Goal: Find specific page/section: Find specific page/section

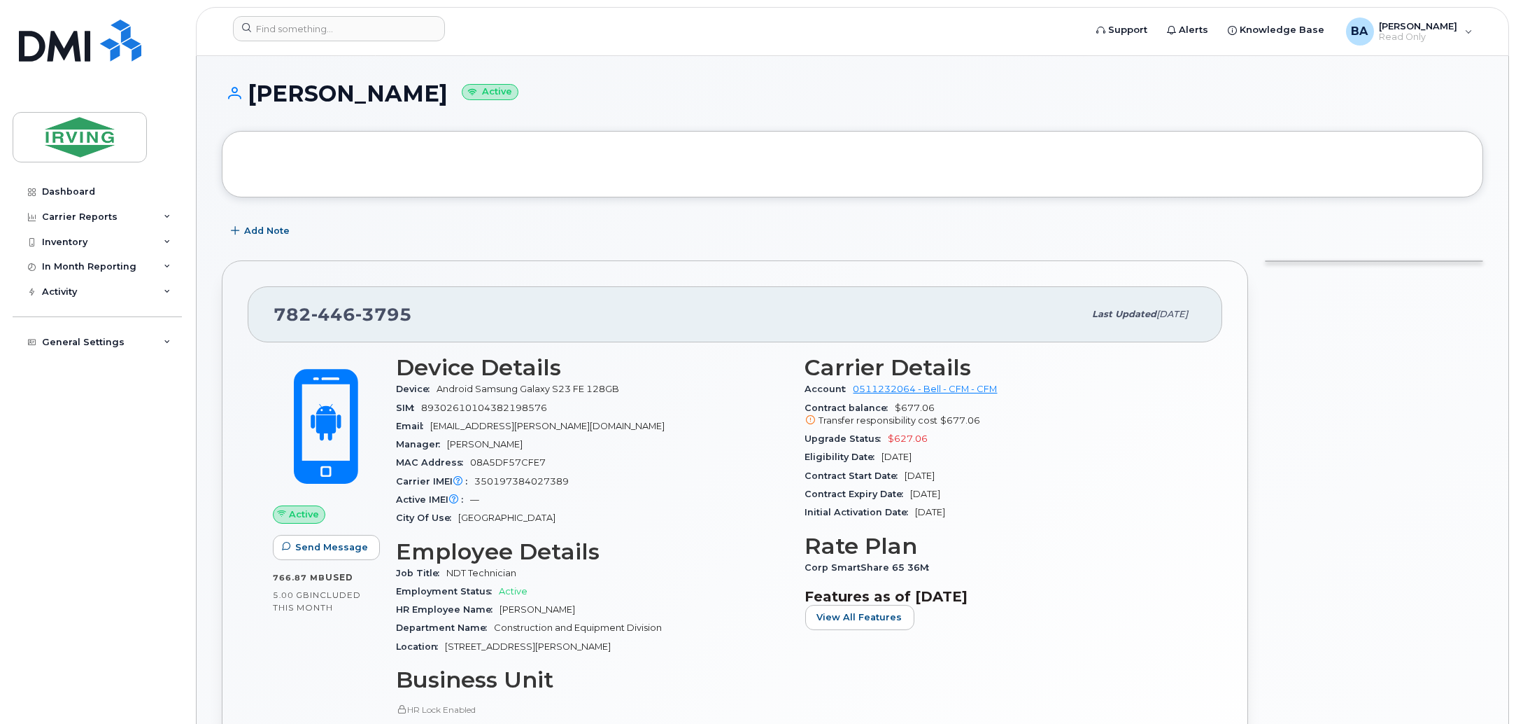
drag, startPoint x: 254, startPoint y: 94, endPoint x: 425, endPoint y: 101, distance: 170.9
click at [425, 101] on h1 "Blain Bridgman Active" at bounding box center [853, 93] width 1262 height 24
copy h1 "[PERSON_NAME]"
drag, startPoint x: 273, startPoint y: 313, endPoint x: 414, endPoint y: 313, distance: 141.4
click at [414, 313] on div "782 446 3795" at bounding box center [679, 313] width 810 height 29
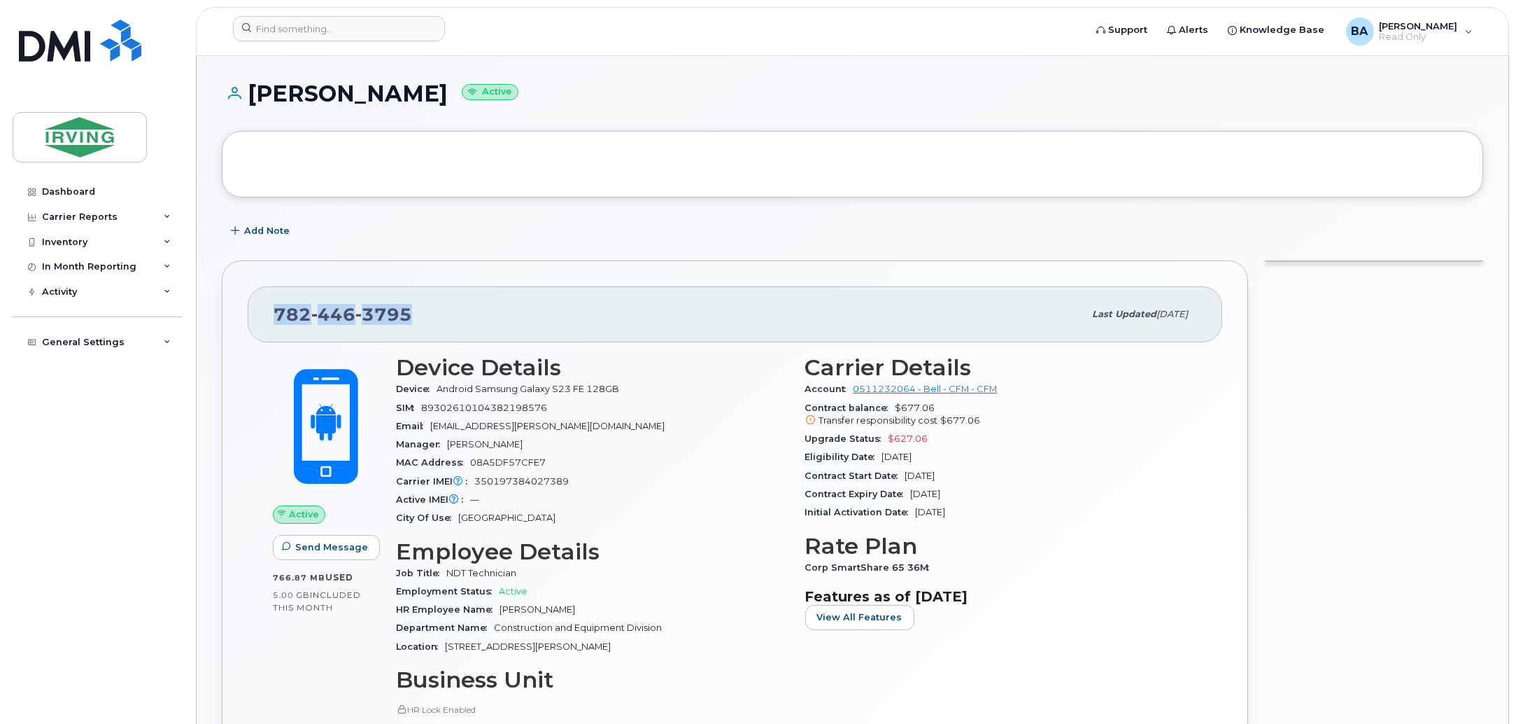
copy span "782 446 3795"
click at [501, 274] on div "782 446 3795 Last updated Jul 29, 2025 Active Send Message 766.87 MB  used 5.00…" at bounding box center [735, 568] width 1027 height 616
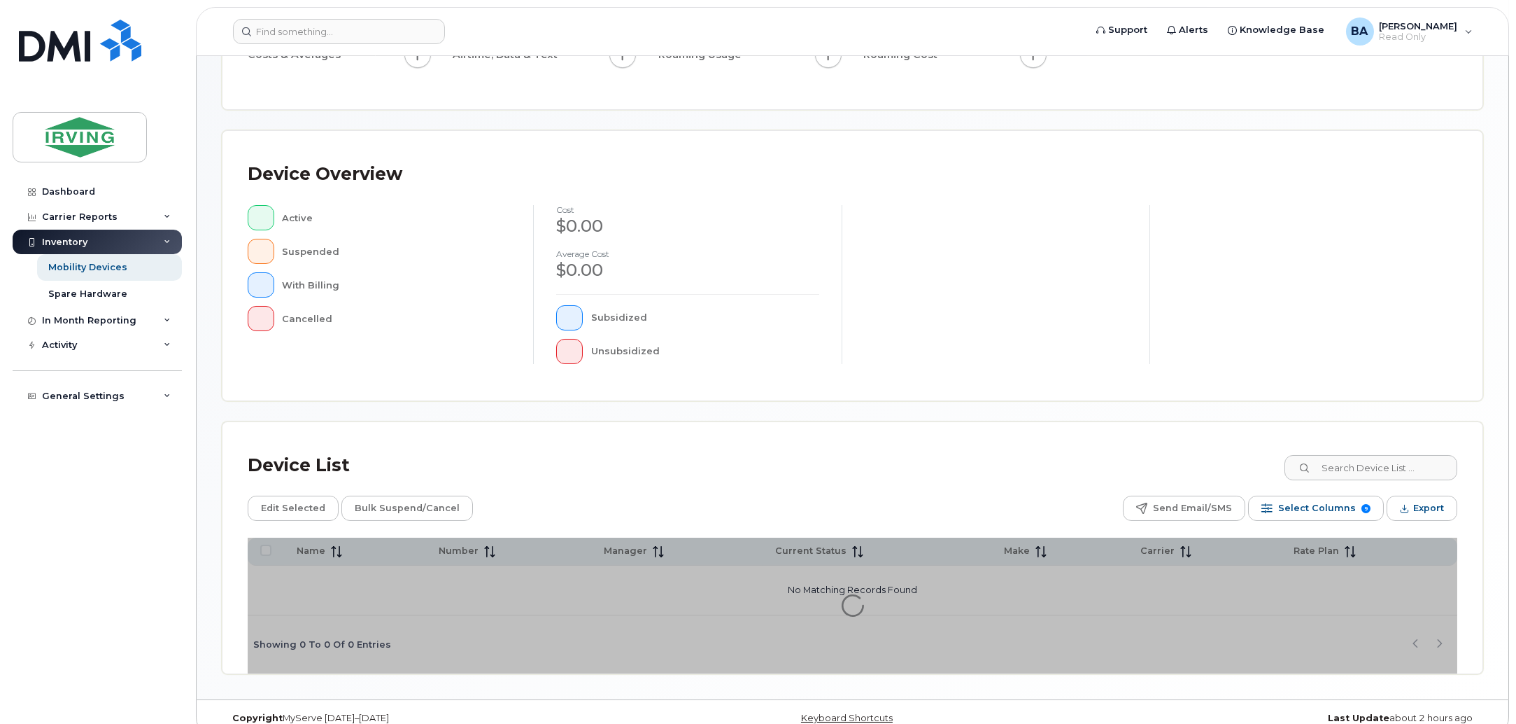
scroll to position [239, 0]
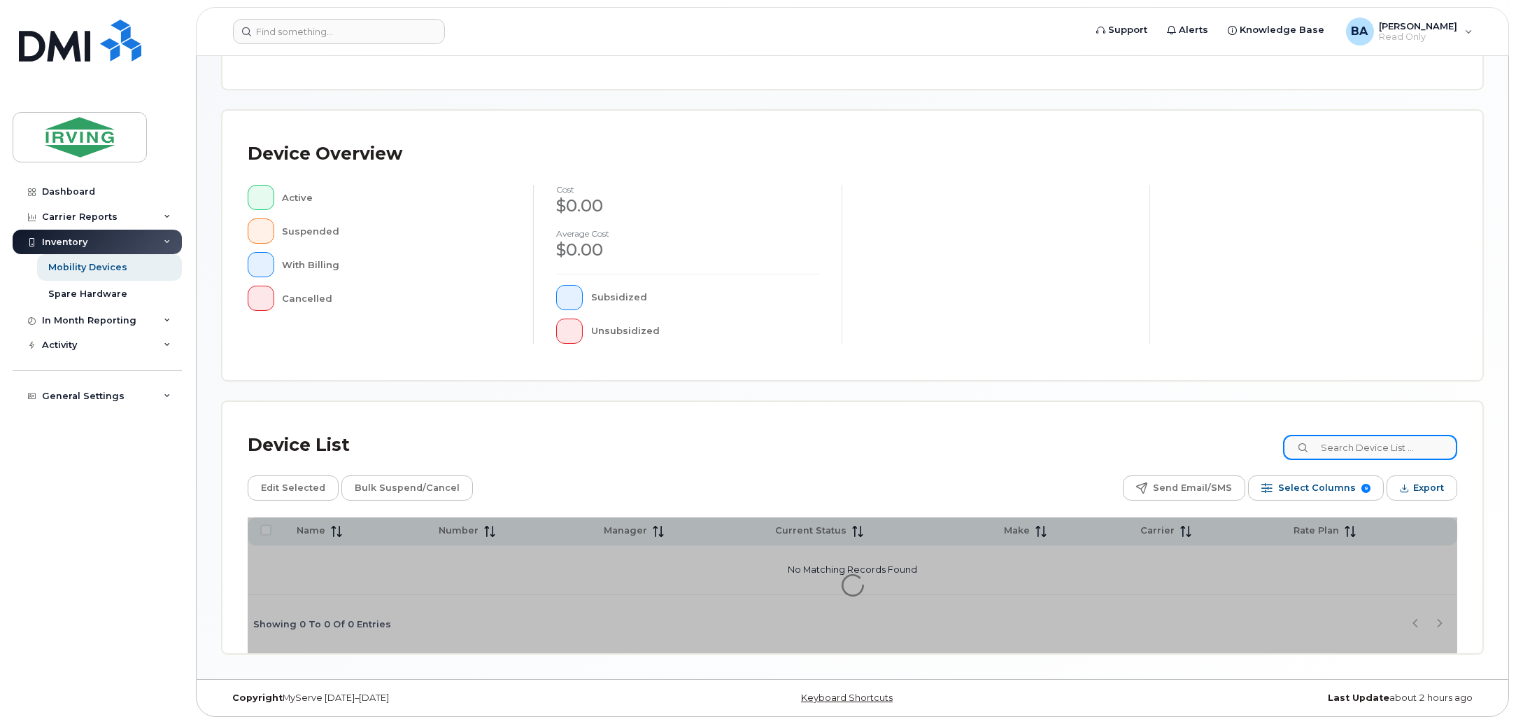
click at [1411, 447] on input at bounding box center [1370, 447] width 174 height 25
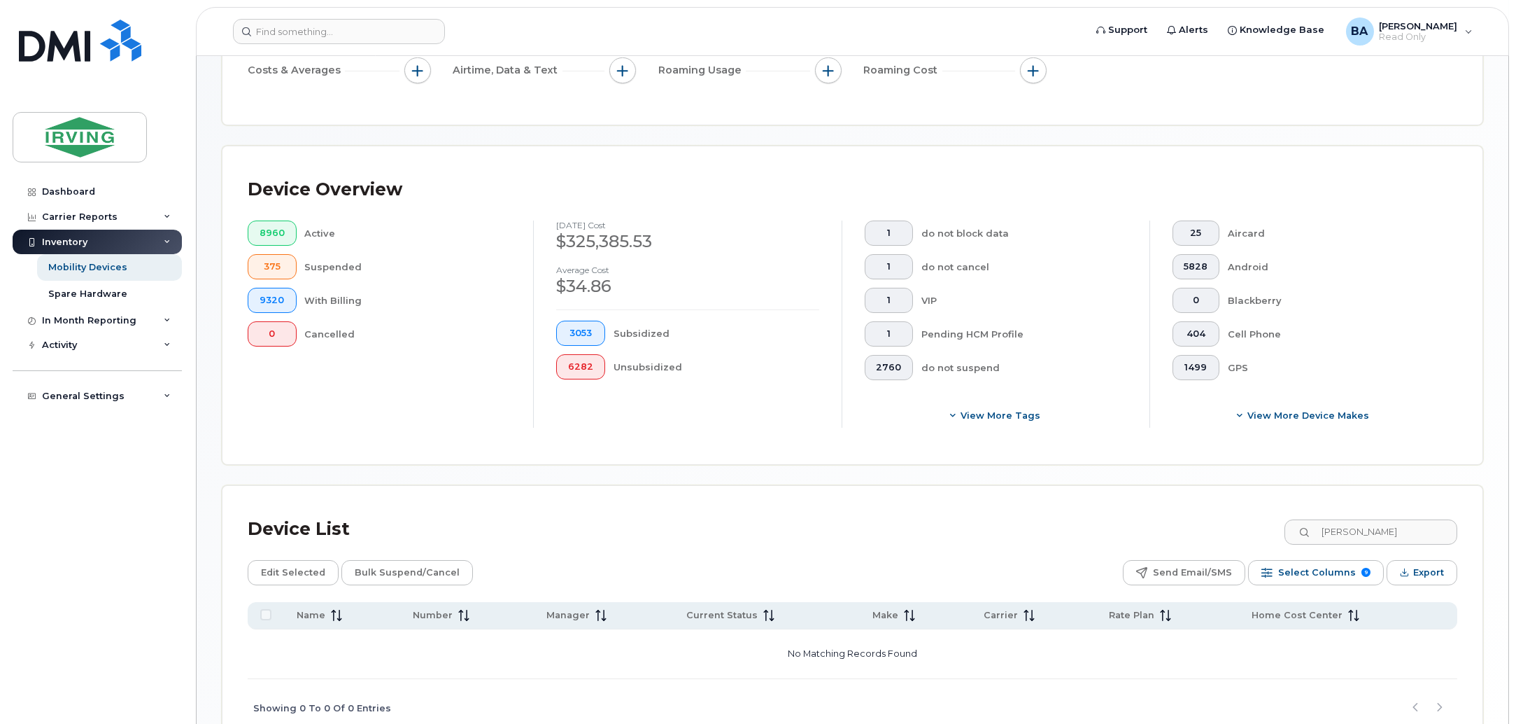
scroll to position [276, 0]
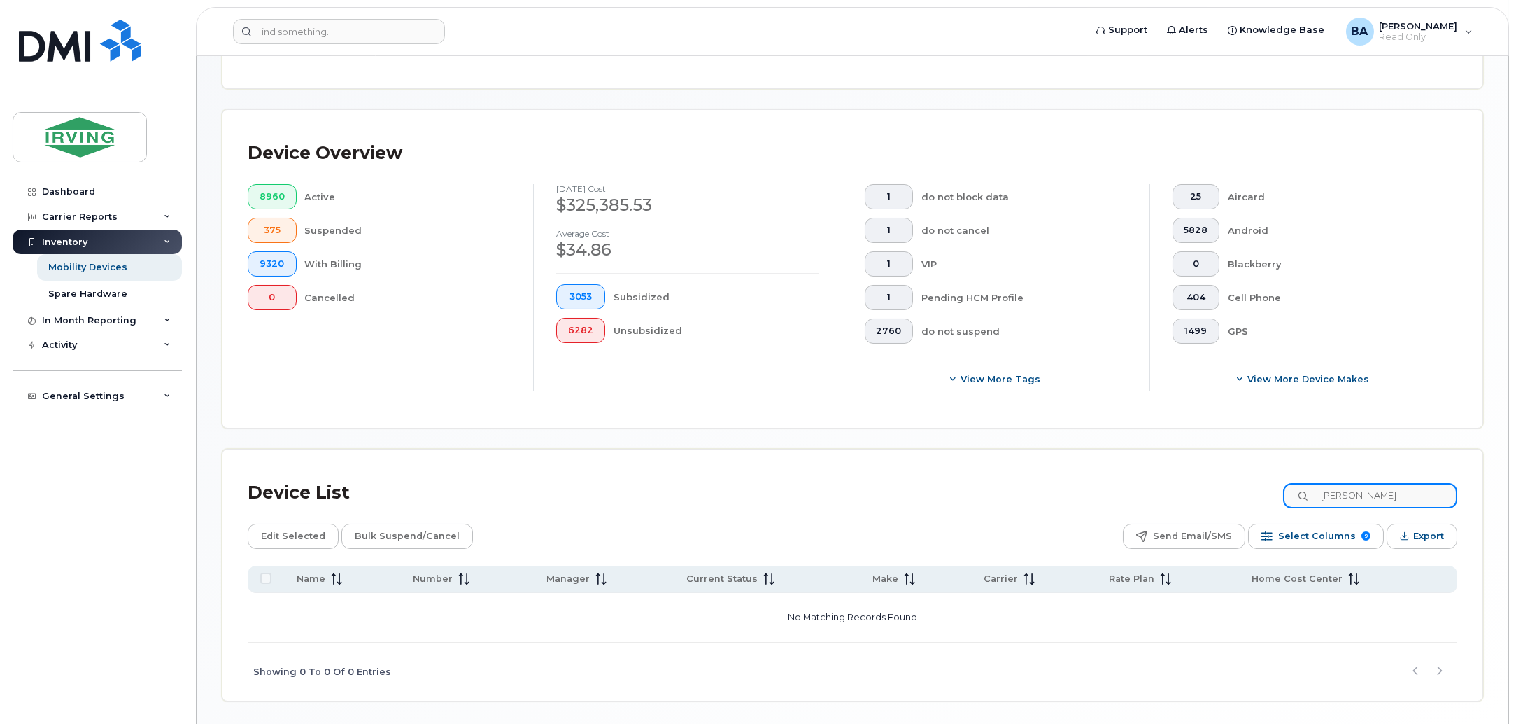
drag, startPoint x: 1418, startPoint y: 498, endPoint x: 1006, endPoint y: 474, distance: 413.5
click at [1006, 474] on div "Device List brigman" at bounding box center [853, 492] width 1210 height 36
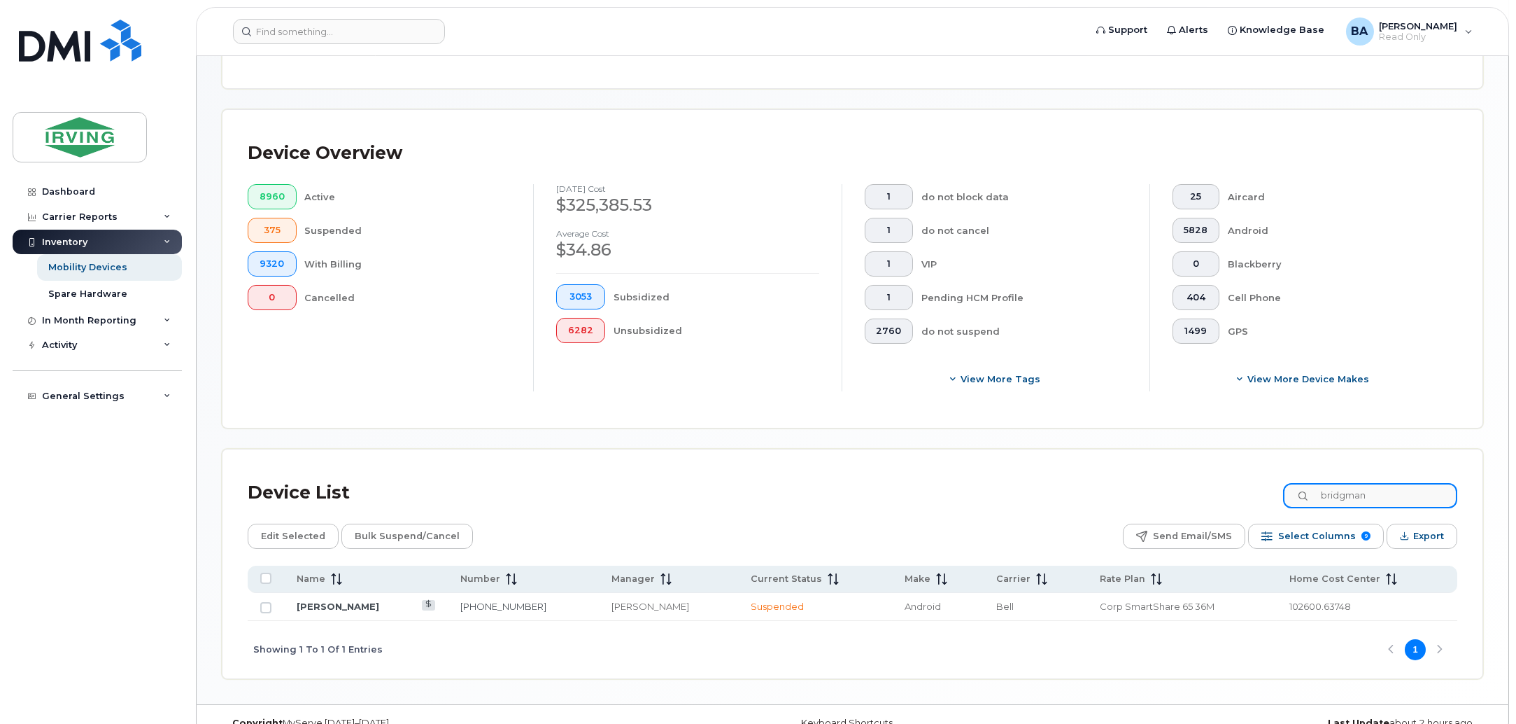
type input "bridgman"
click at [507, 600] on td "[PHONE_NUMBER]" at bounding box center [523, 607] width 151 height 28
click at [353, 605] on link "[PERSON_NAME]" at bounding box center [338, 605] width 83 height 11
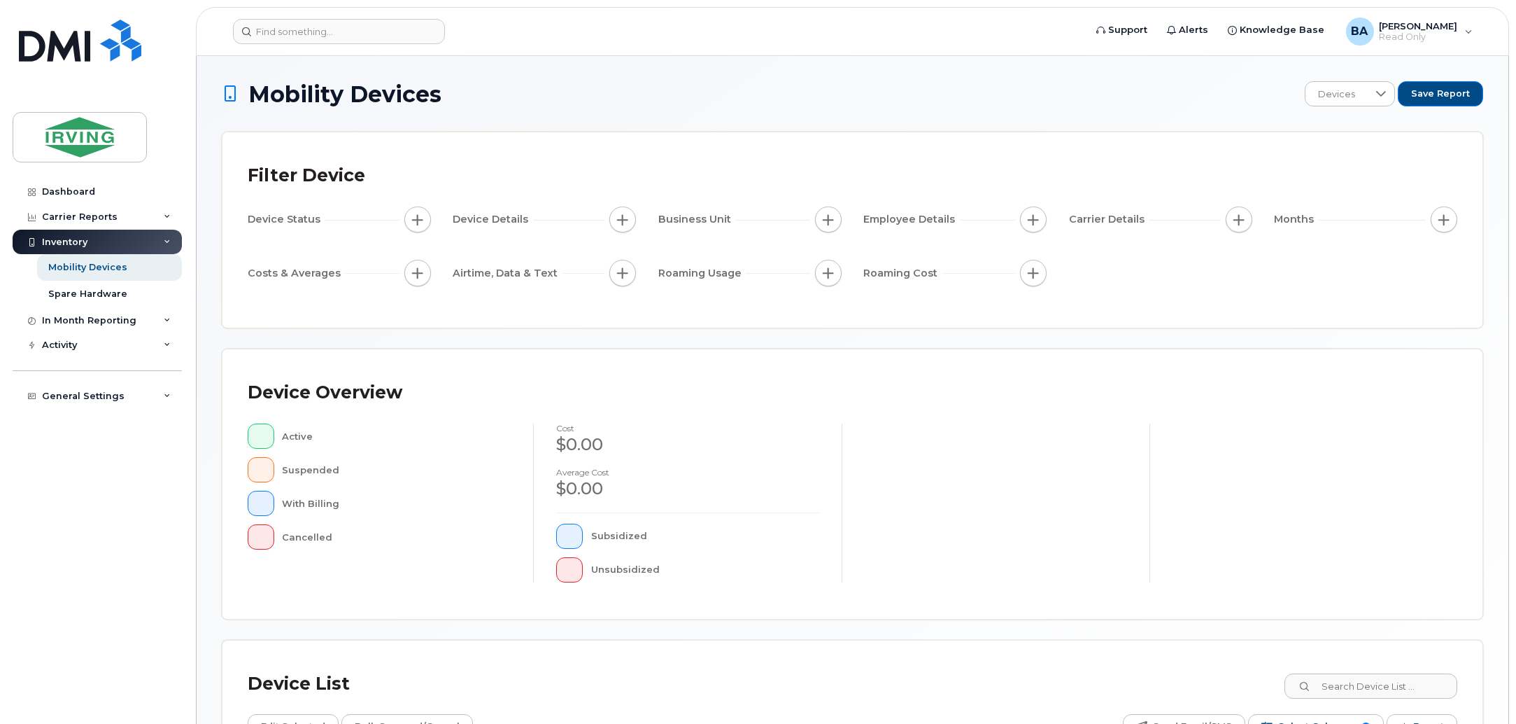
scroll to position [239, 0]
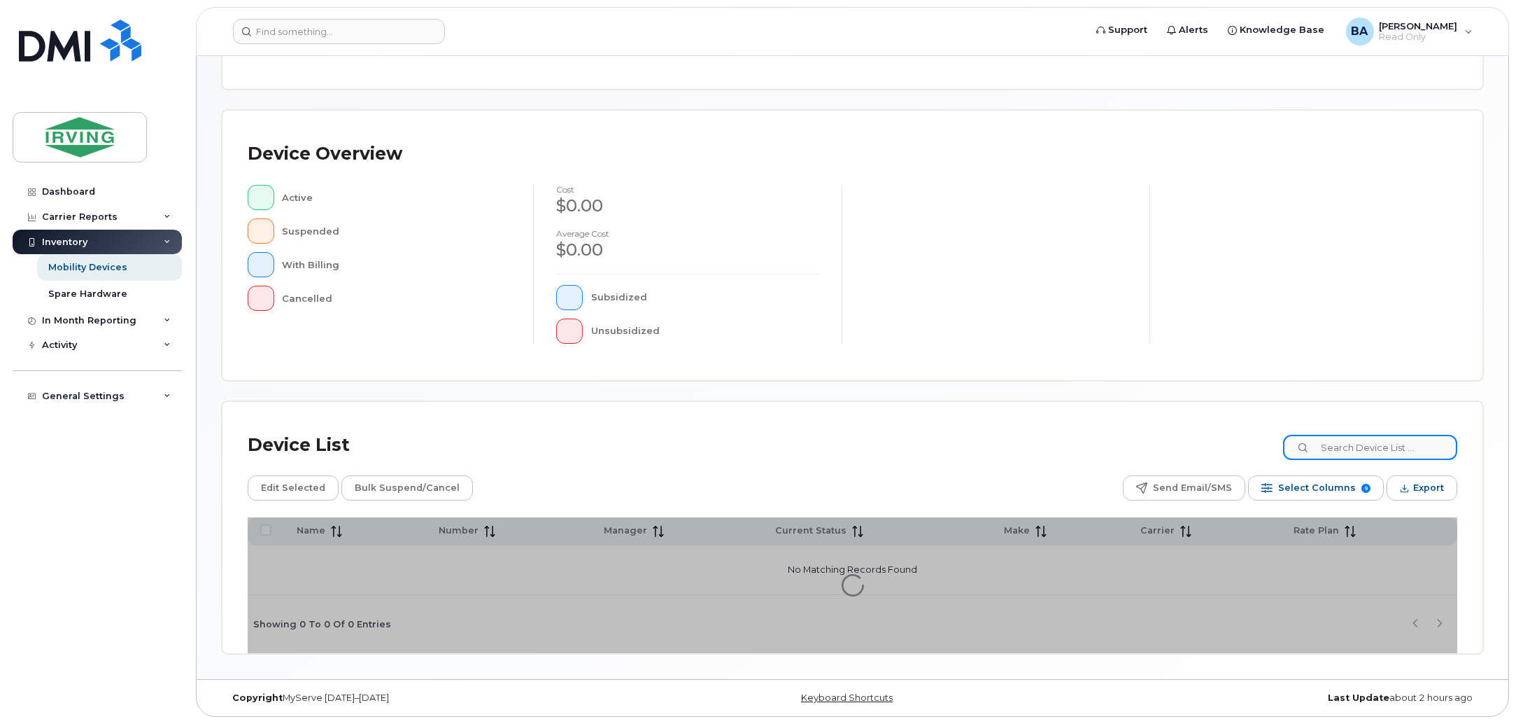
click at [1355, 438] on input at bounding box center [1370, 447] width 174 height 25
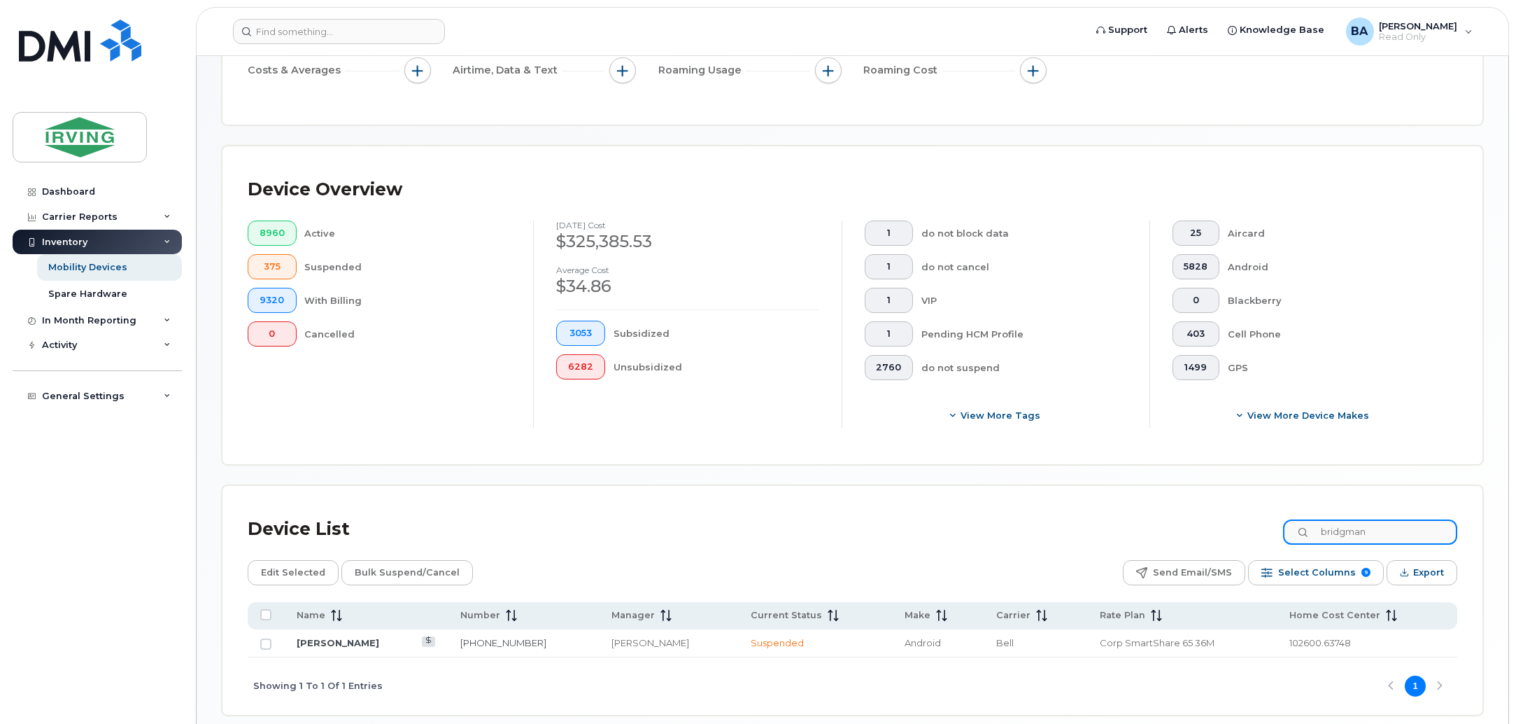
scroll to position [276, 0]
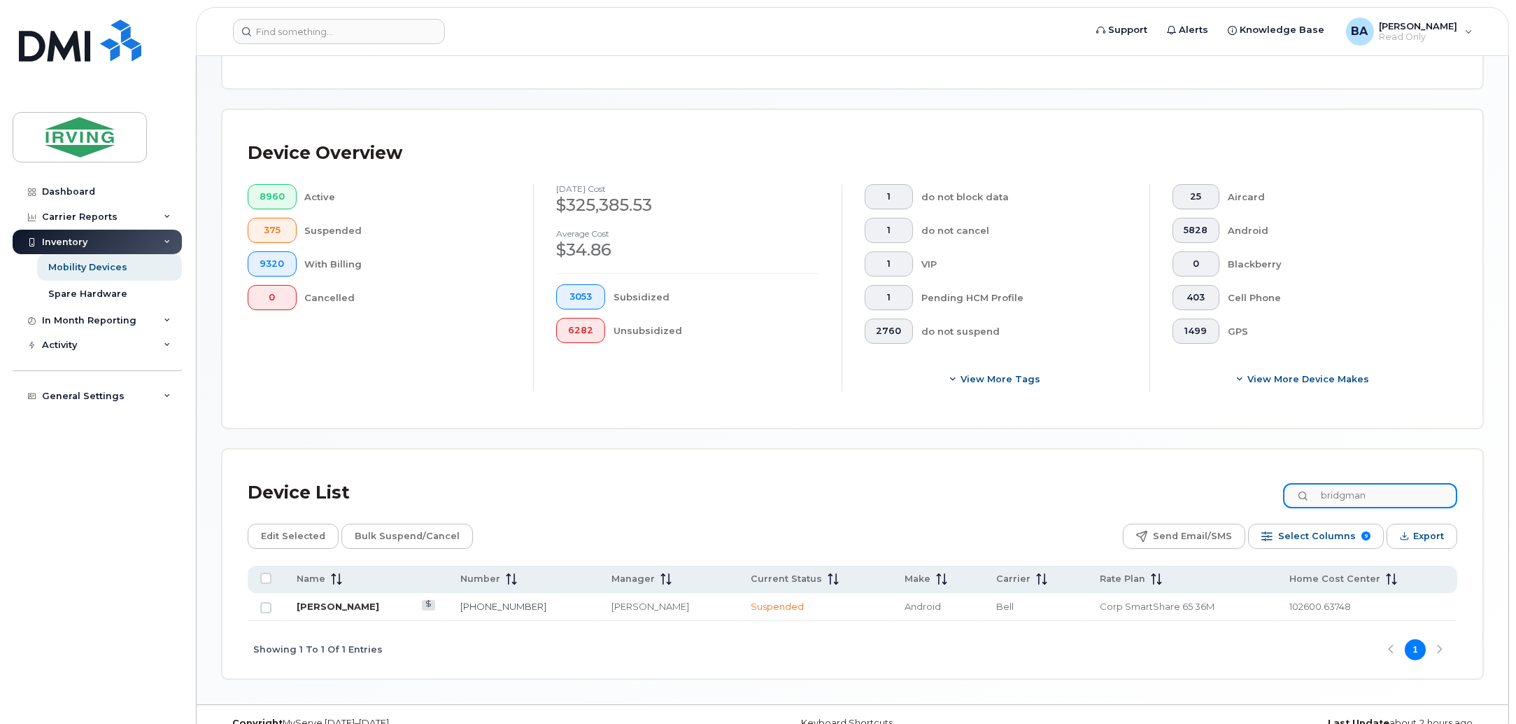
type input "bridgman"
click at [326, 609] on link "[PERSON_NAME]" at bounding box center [338, 605] width 83 height 11
